Goal: Transaction & Acquisition: Obtain resource

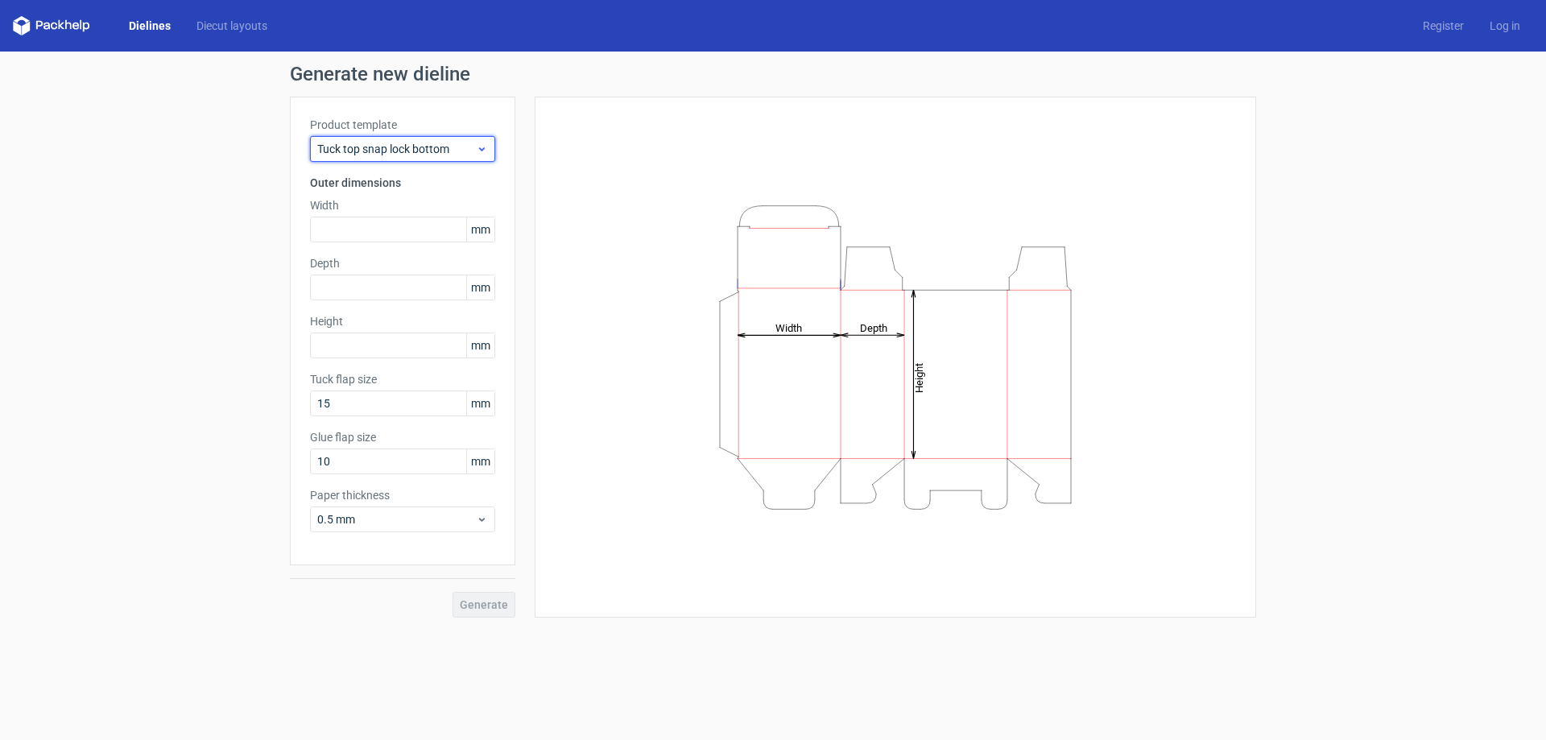
click at [479, 144] on icon at bounding box center [482, 149] width 12 height 13
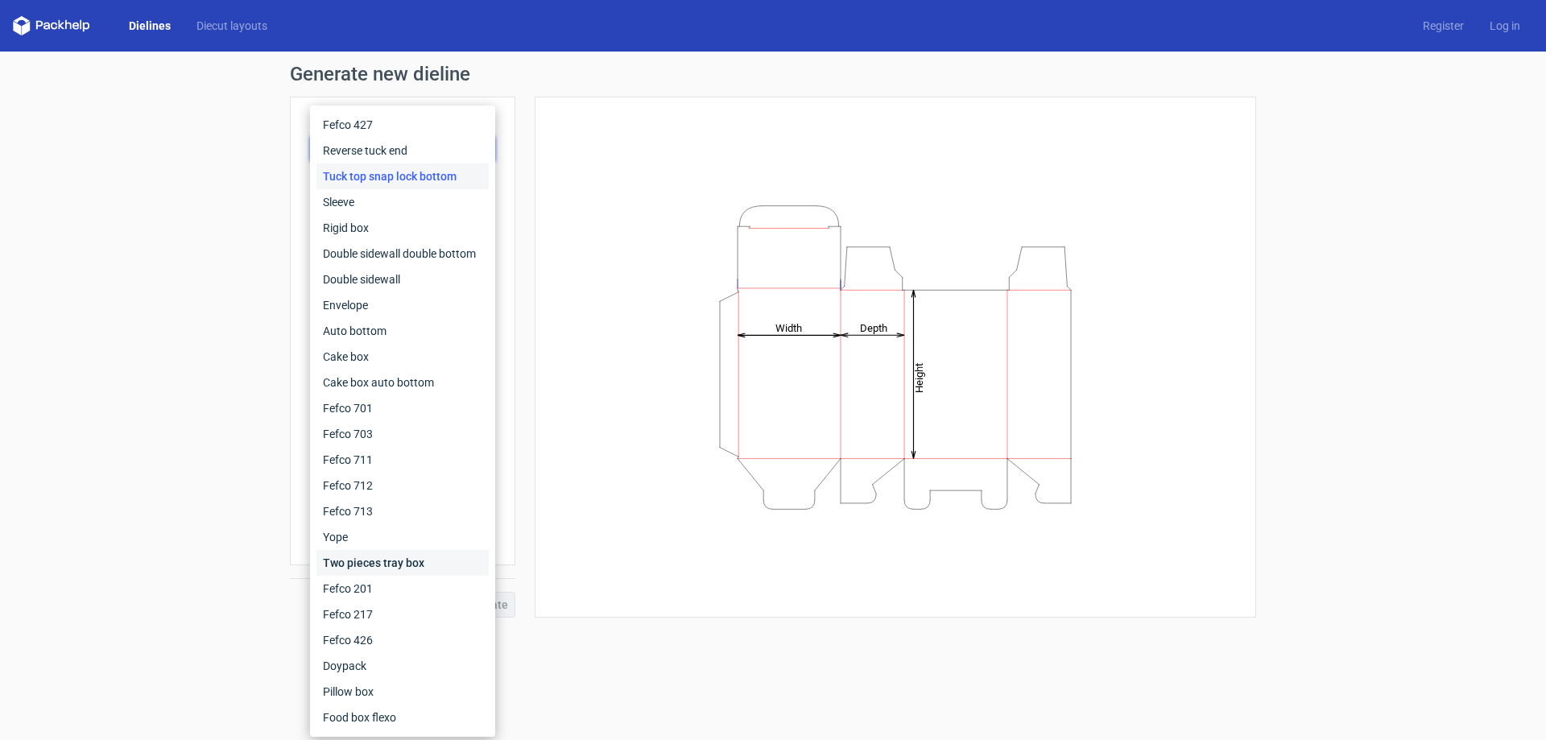
click at [391, 561] on div "Two pieces tray box" at bounding box center [402, 563] width 172 height 26
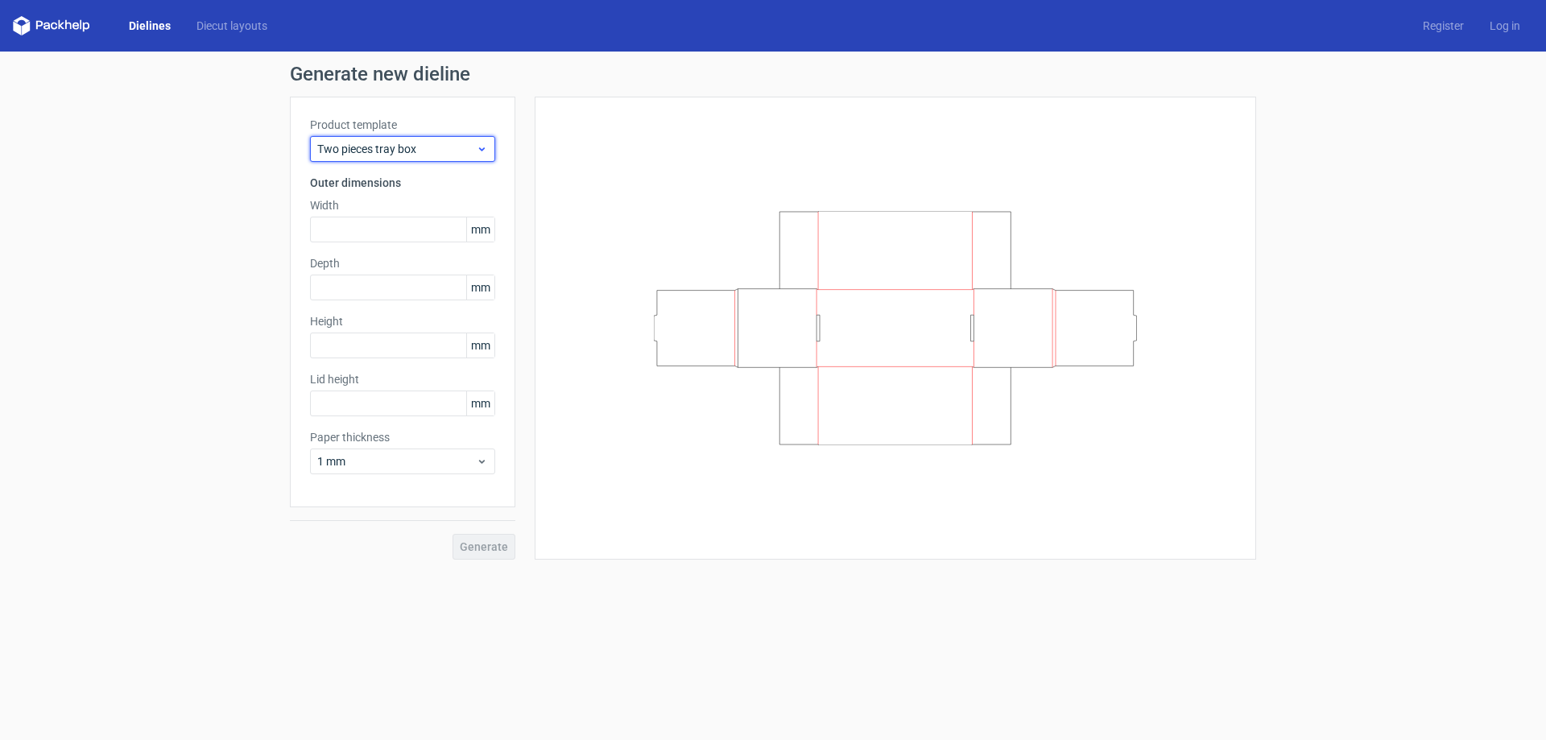
click at [486, 147] on icon at bounding box center [482, 149] width 12 height 13
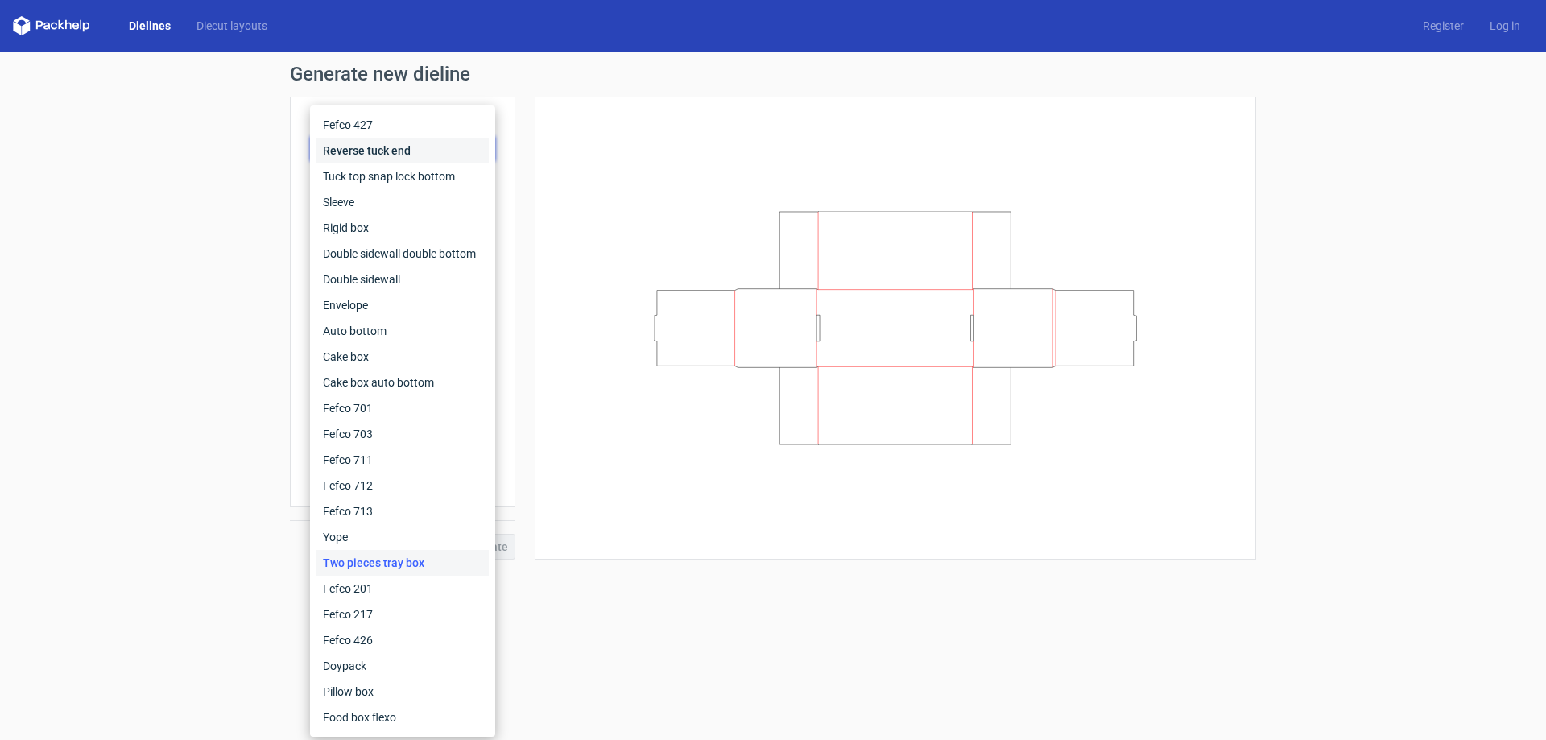
click at [409, 151] on div "Reverse tuck end" at bounding box center [402, 151] width 172 height 26
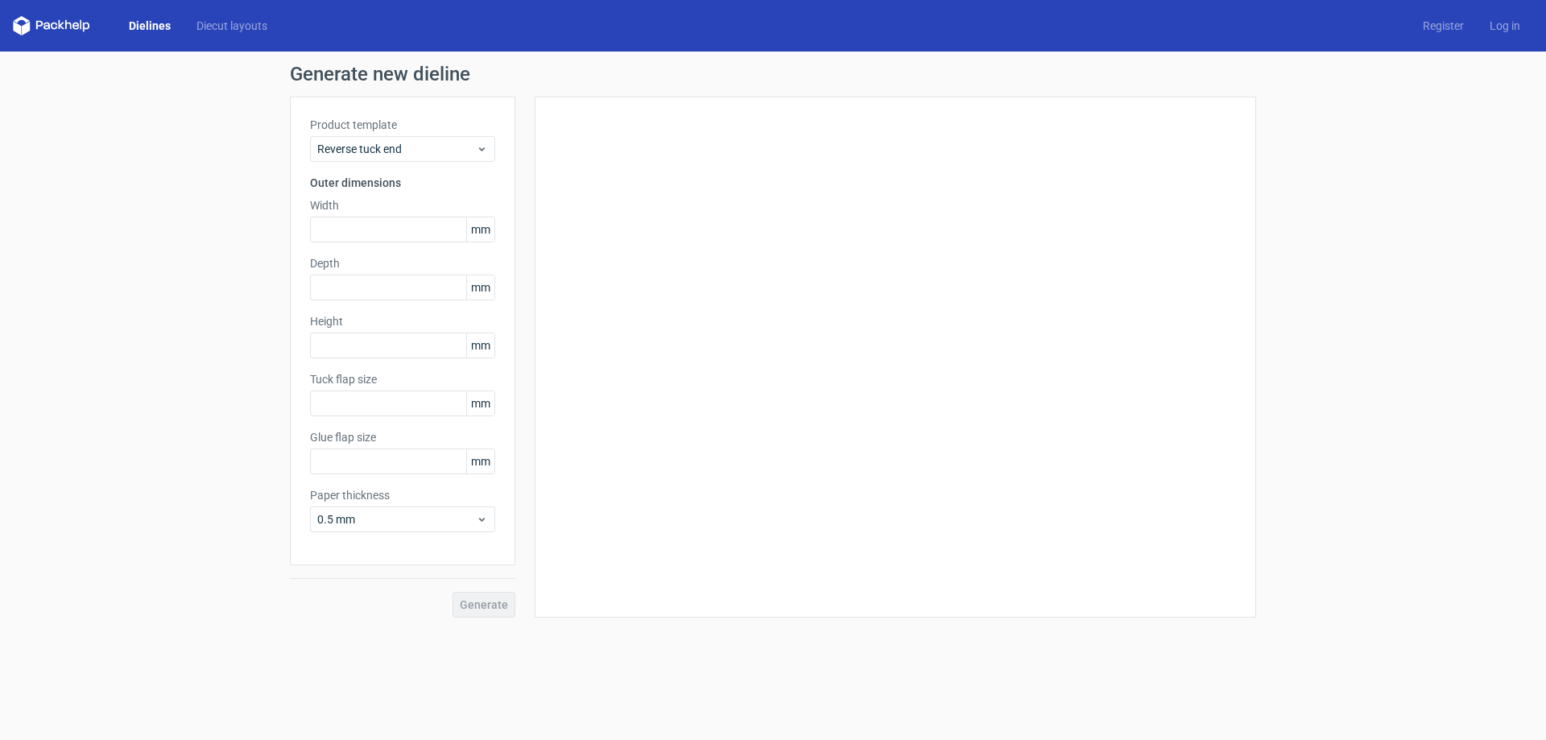
type input "15"
type input "10"
click at [475, 236] on span "mm" at bounding box center [480, 229] width 28 height 24
click at [362, 225] on input "text" at bounding box center [402, 230] width 185 height 26
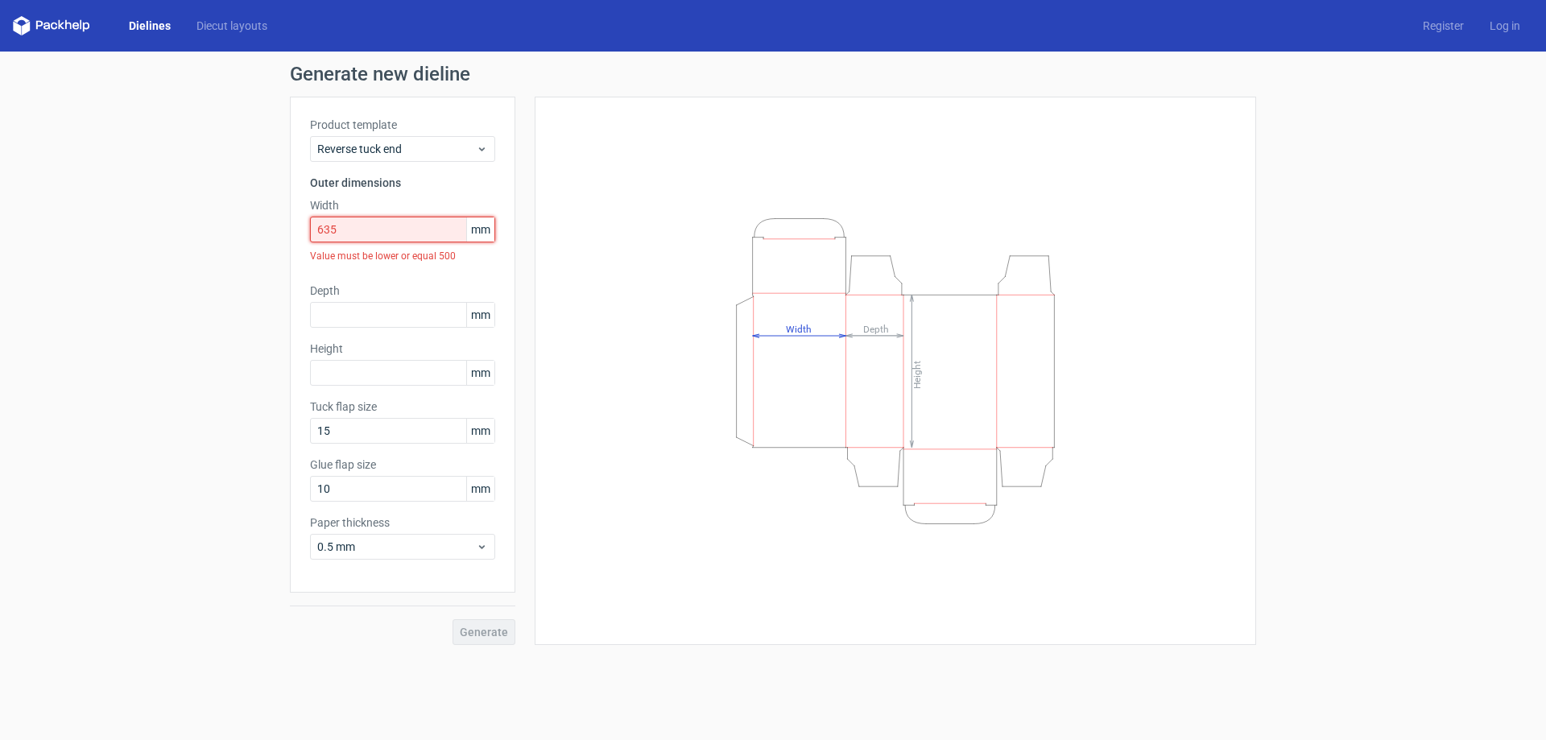
click at [362, 225] on input "635" at bounding box center [402, 230] width 185 height 26
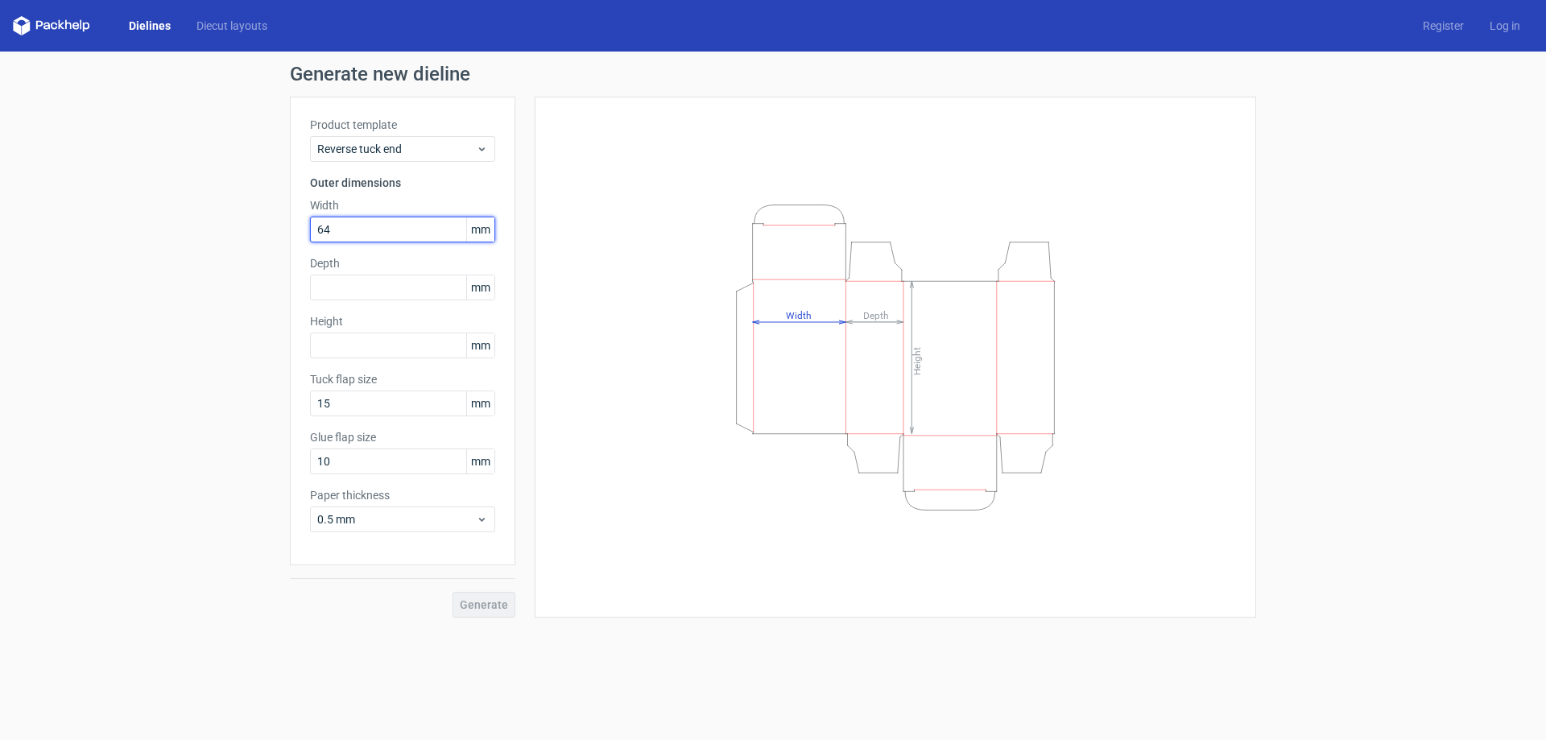
type input "64"
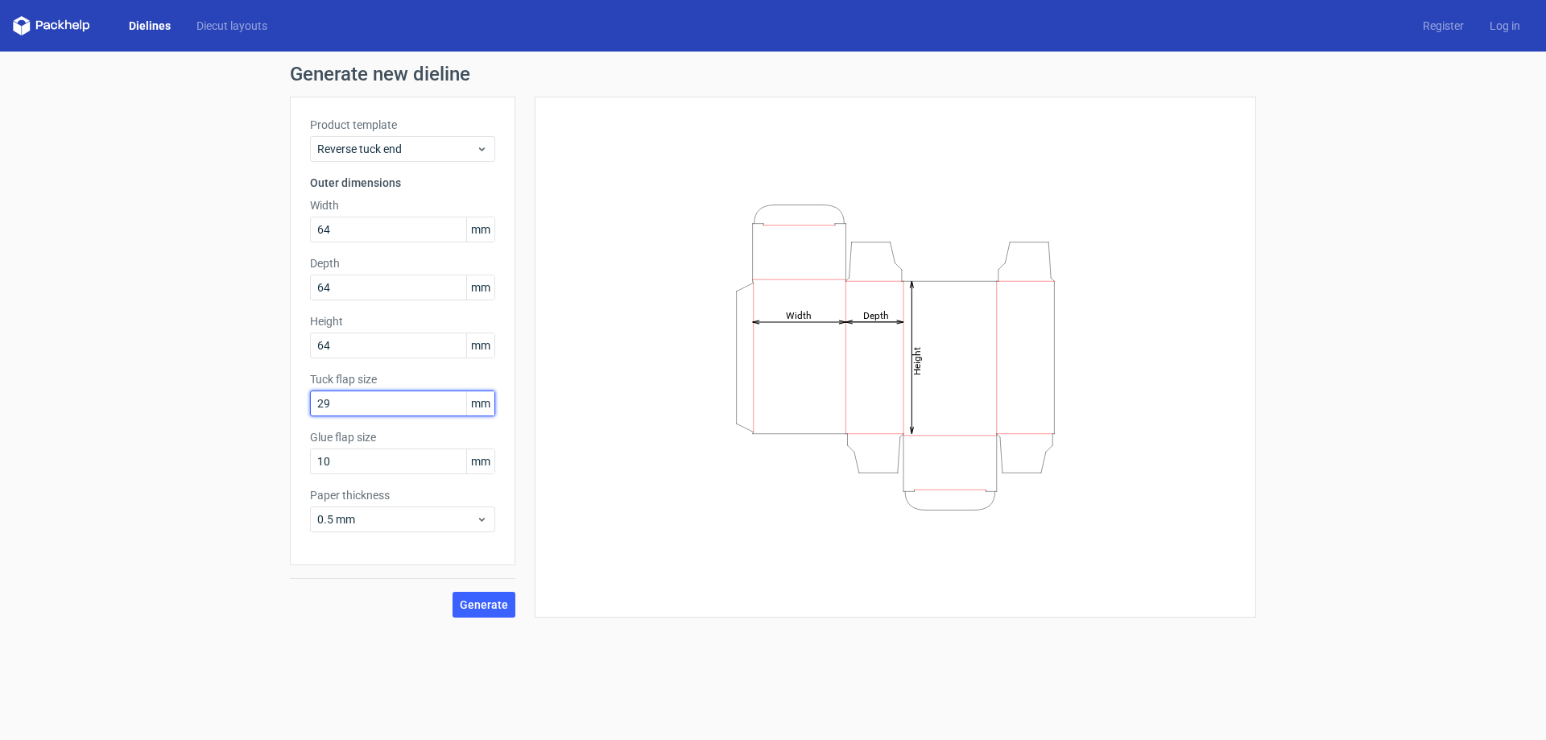
type input "29"
click at [480, 604] on span "Generate" at bounding box center [484, 604] width 48 height 11
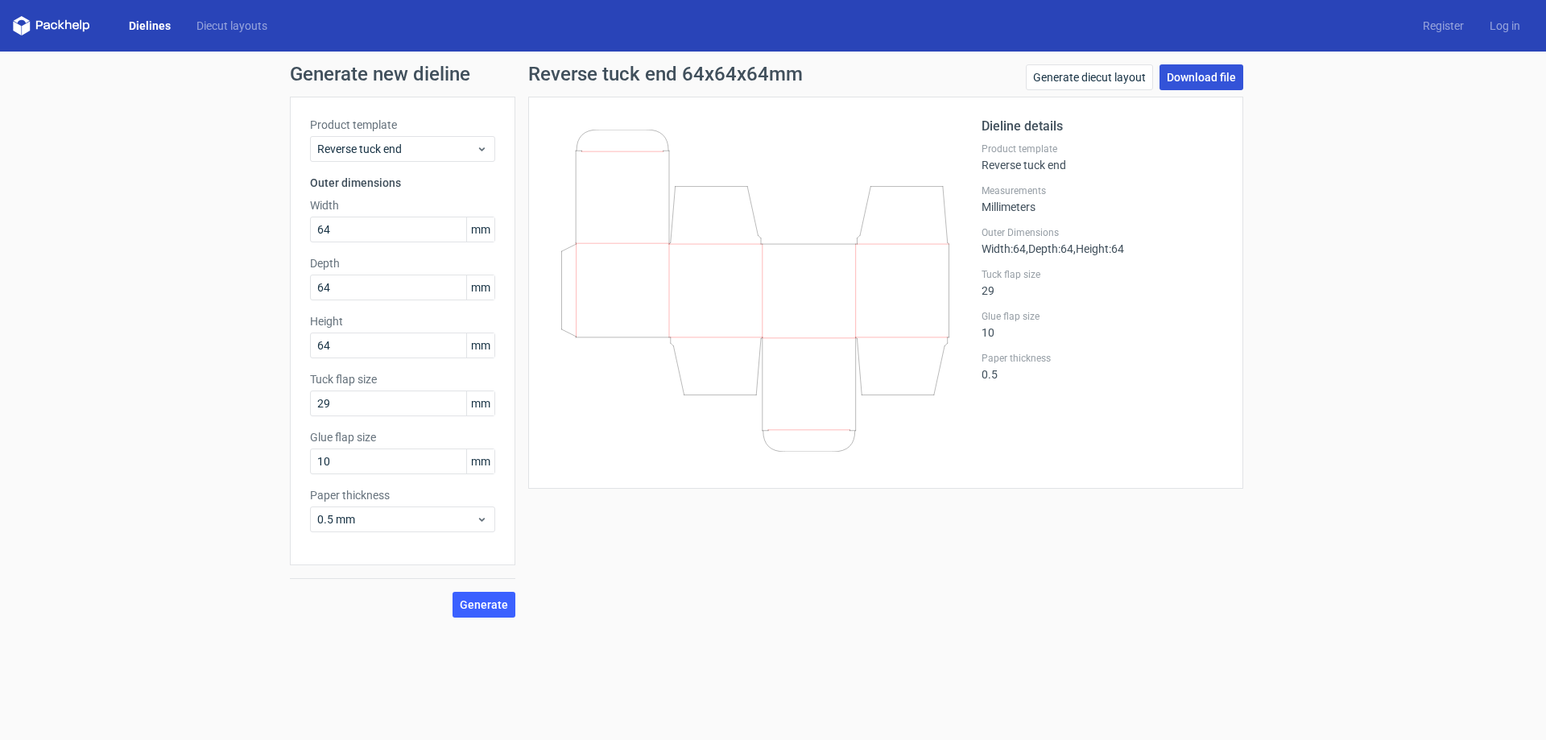
click at [1178, 68] on link "Download file" at bounding box center [1202, 77] width 84 height 26
